Goal: Information Seeking & Learning: Learn about a topic

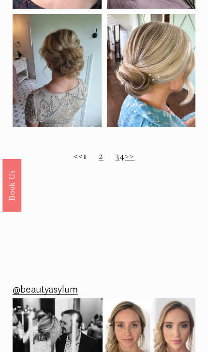
scroll to position [809, 0]
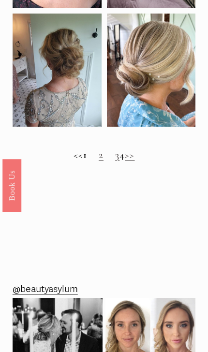
click at [99, 161] on link "2" at bounding box center [101, 154] width 5 height 13
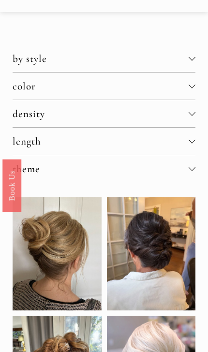
click at [93, 146] on span "length" at bounding box center [101, 141] width 176 height 13
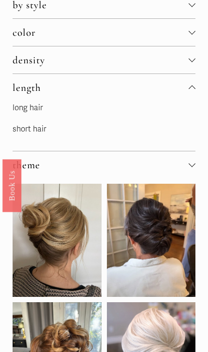
scroll to position [87, 0]
click at [35, 134] on link "short hair" at bounding box center [30, 129] width 34 height 10
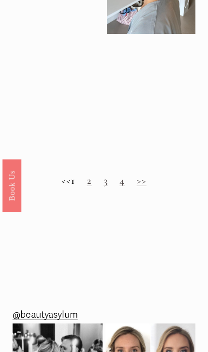
scroll to position [1037, 0]
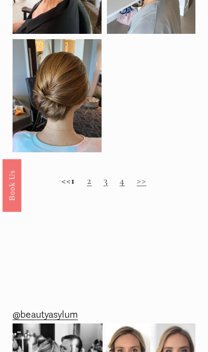
click at [108, 183] on link "3" at bounding box center [105, 180] width 4 height 13
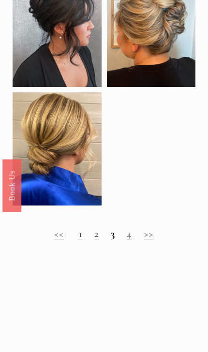
scroll to position [950, 0]
click at [131, 239] on link "4" at bounding box center [129, 233] width 5 height 13
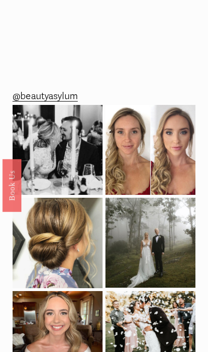
scroll to position [1221, 0]
